Goal: Task Accomplishment & Management: Complete application form

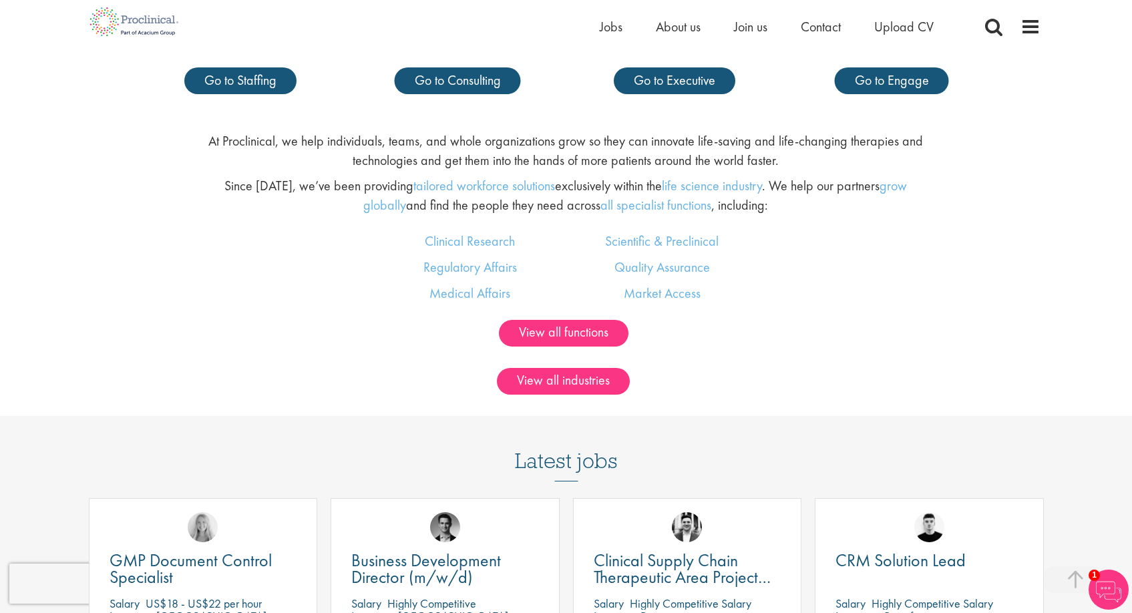
scroll to position [861, 0]
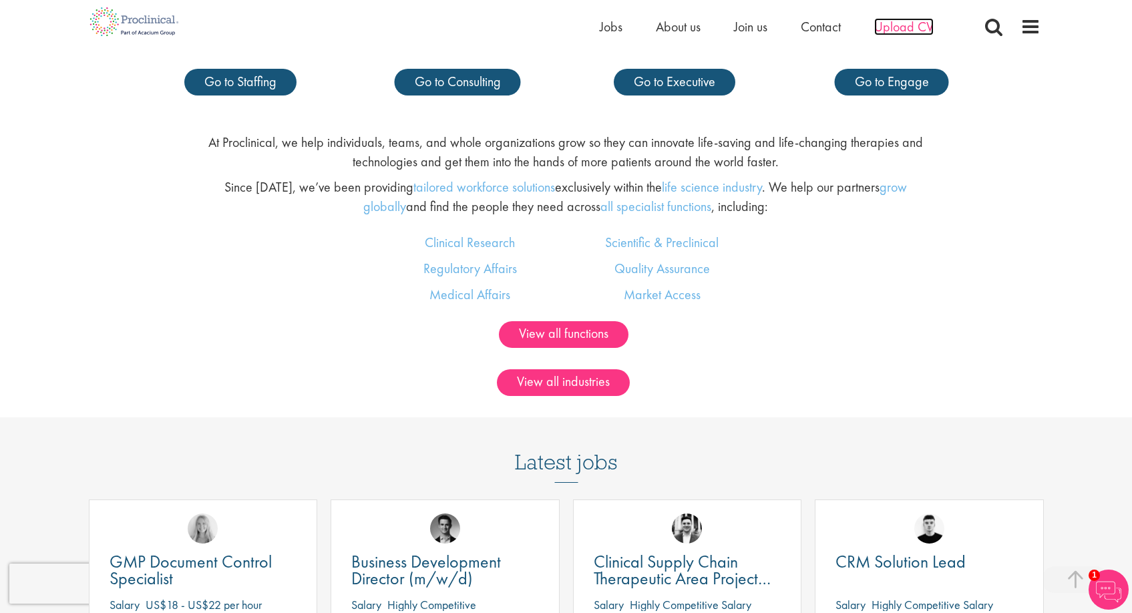
click at [906, 27] on span "Upload CV" at bounding box center [903, 26] width 59 height 17
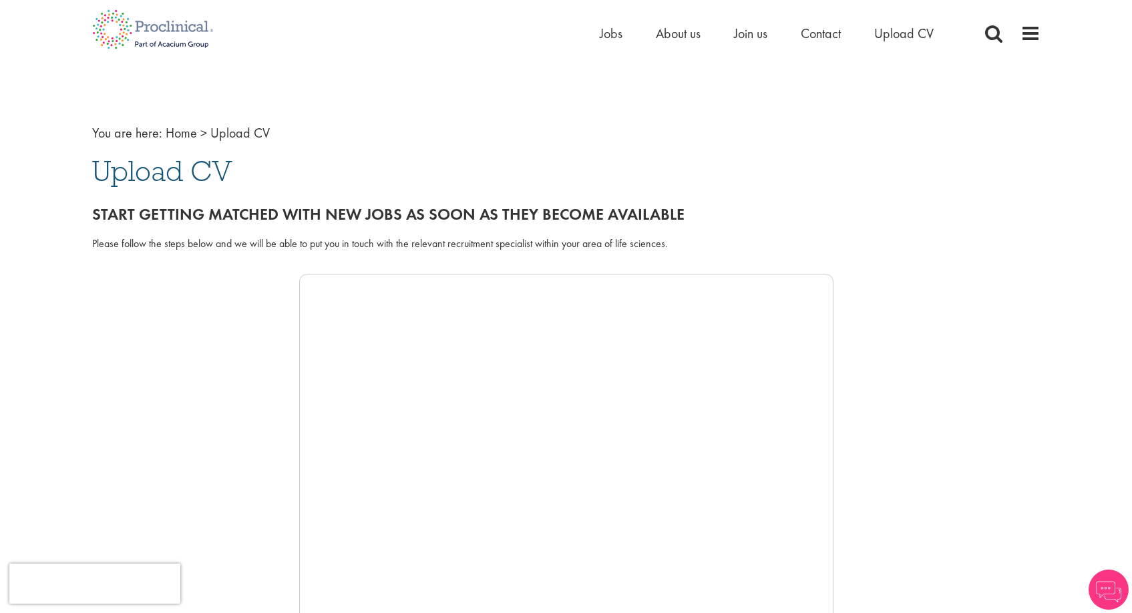
click at [484, 245] on div "Please follow the steps below and we will be able to put you in touch with the …" at bounding box center [566, 243] width 948 height 15
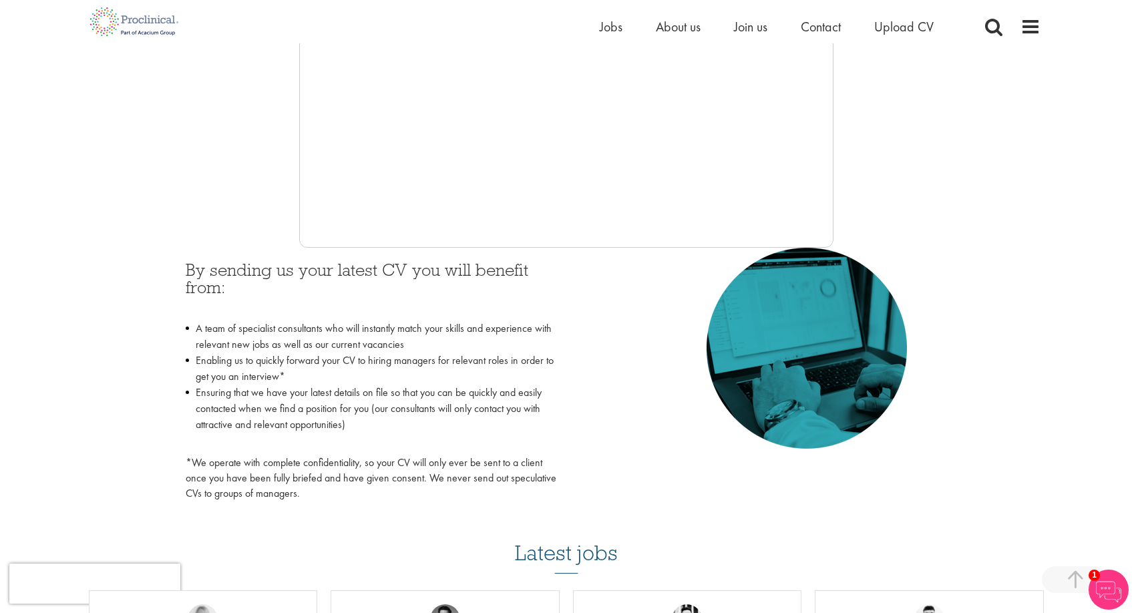
scroll to position [405, 0]
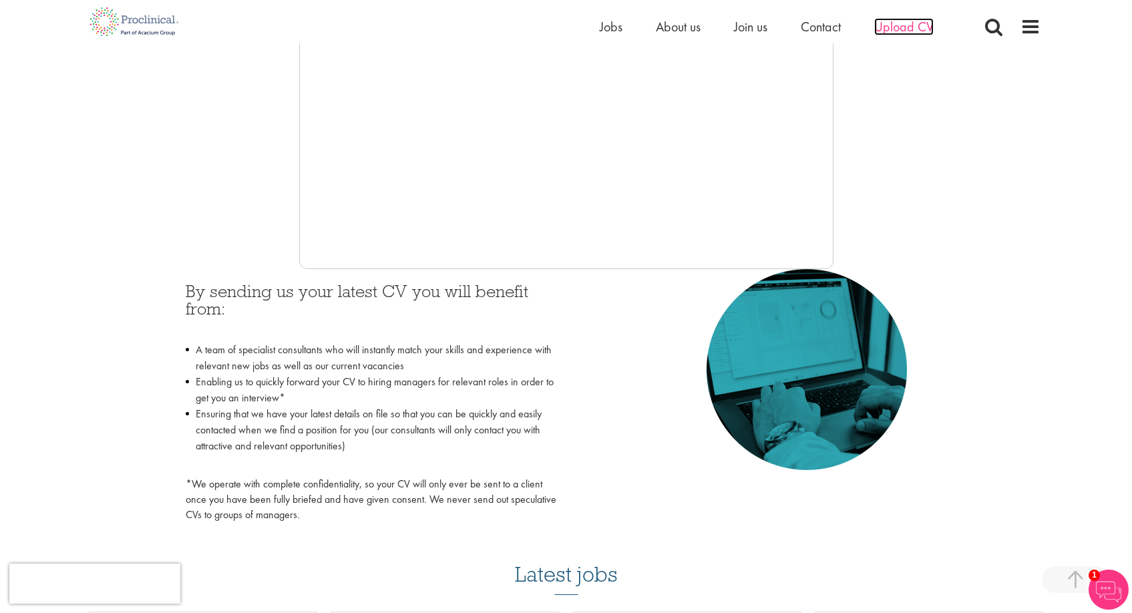
click at [886, 21] on span "Upload CV" at bounding box center [903, 26] width 59 height 17
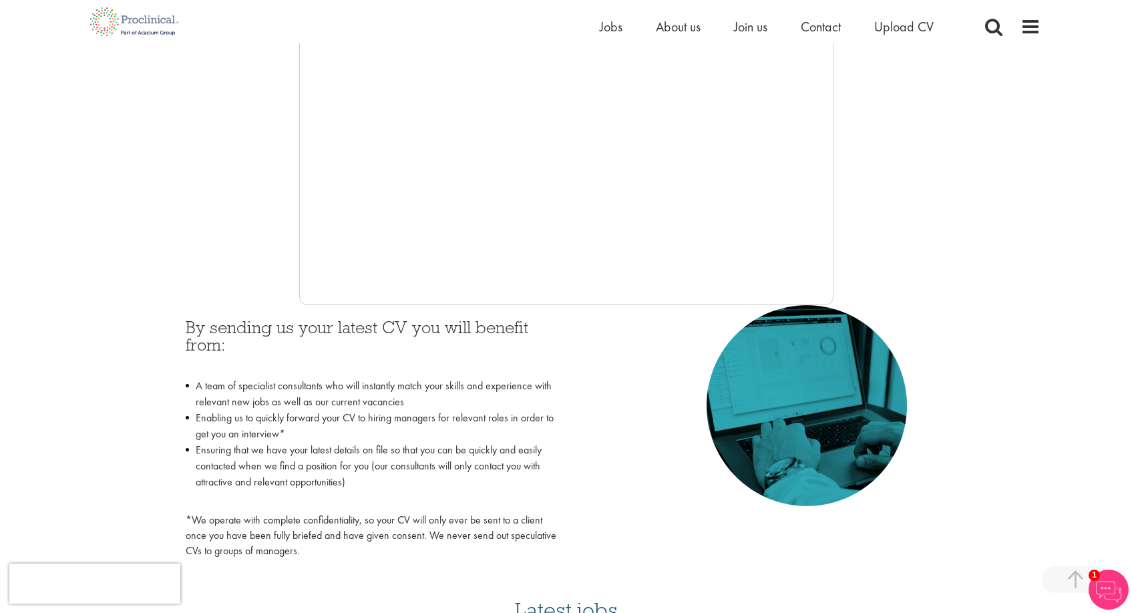
scroll to position [377, 0]
